Goal: Find specific page/section: Find specific page/section

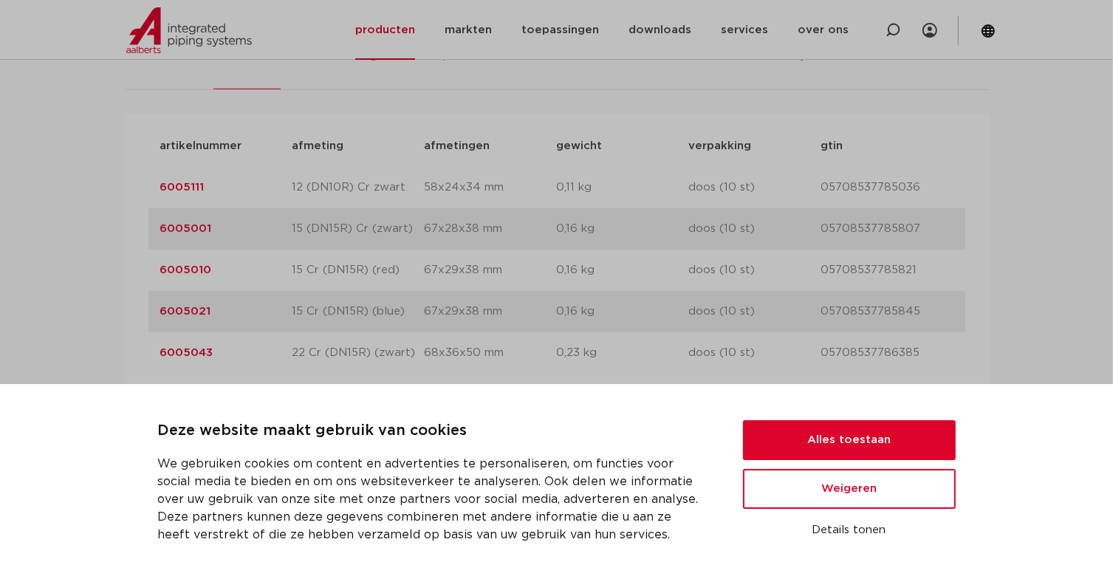
scroll to position [1034, 0]
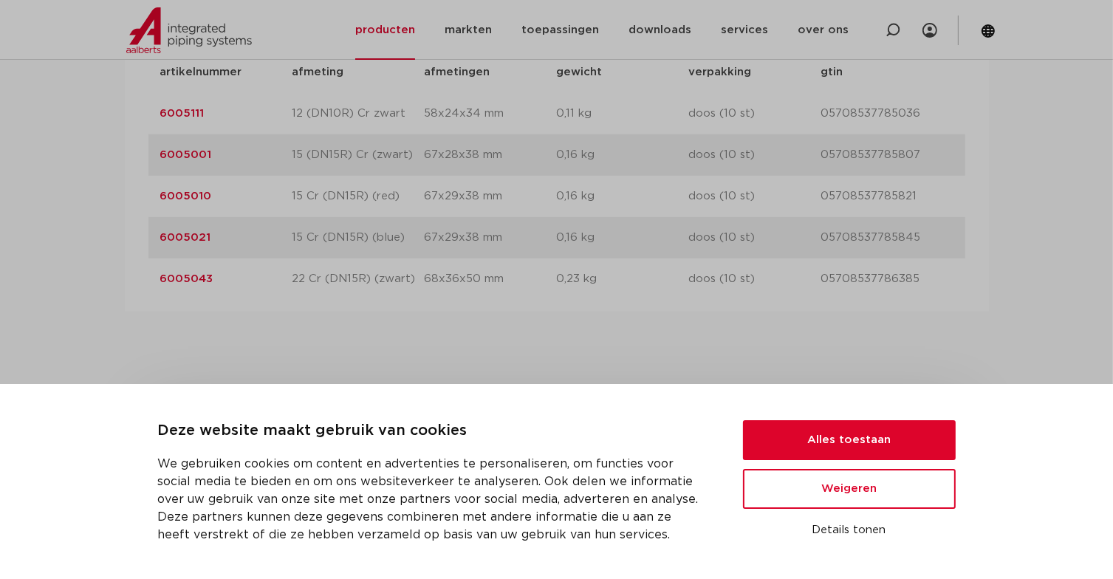
click at [199, 157] on link "6005001" at bounding box center [186, 154] width 52 height 11
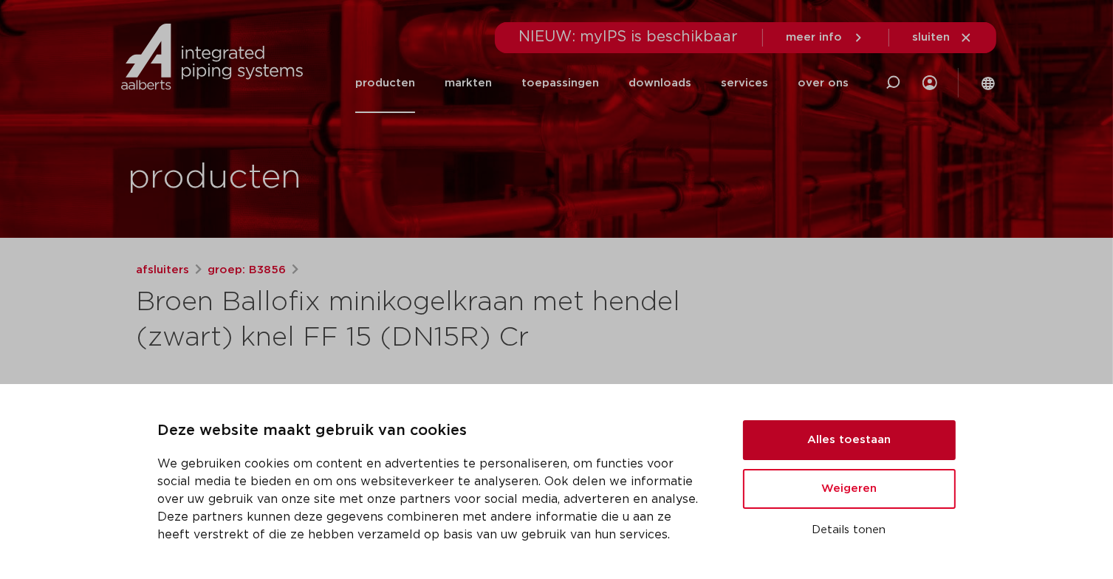
click at [849, 439] on button "Alles toestaan" at bounding box center [849, 440] width 213 height 40
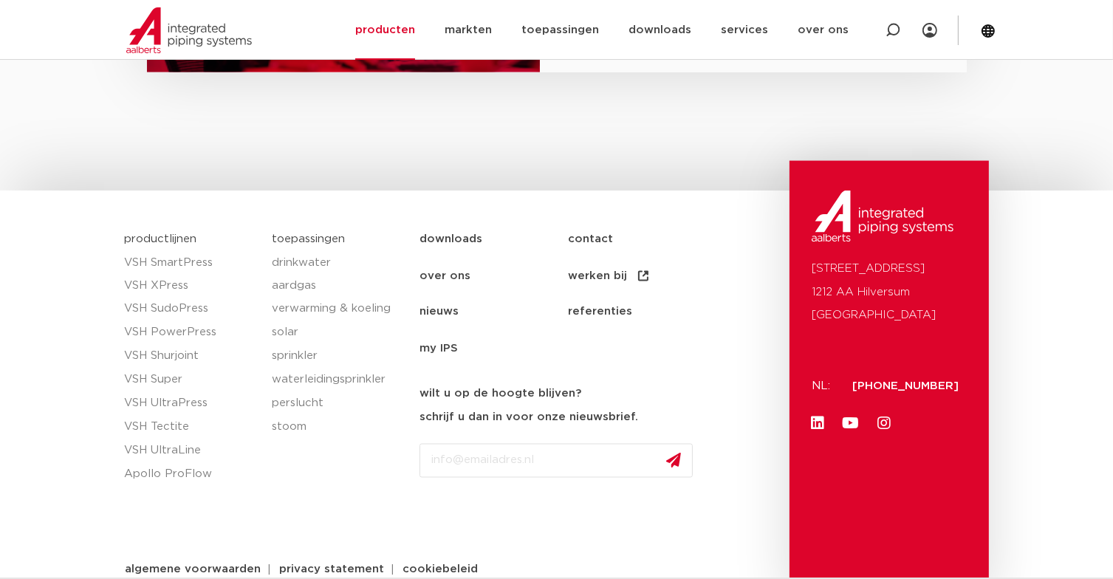
scroll to position [2501, 0]
